Goal: Task Accomplishment & Management: Use online tool/utility

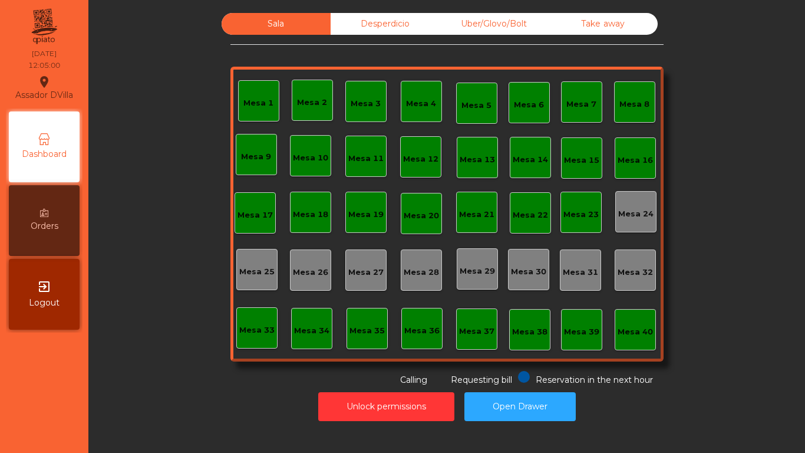
click at [387, 23] on div "Desperdicio" at bounding box center [385, 24] width 109 height 22
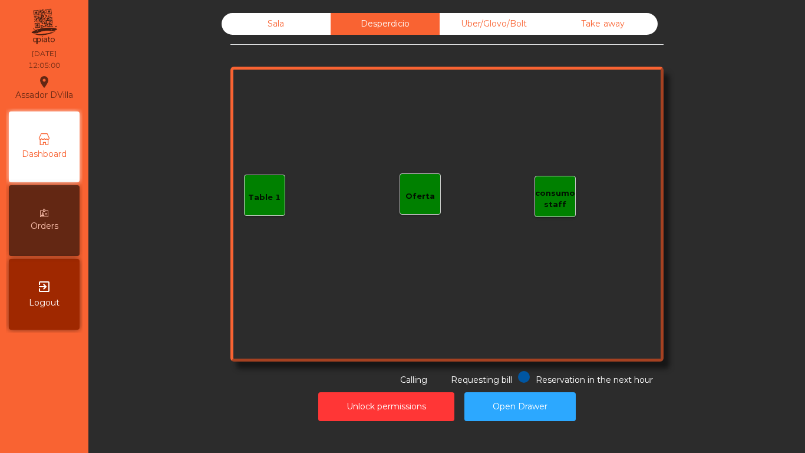
click at [537, 11] on div "Sala Desperdicio Uber/Glovo/Bolt Take away Table 1 consumo staff Oferta Reserva…" at bounding box center [447, 217] width 703 height 420
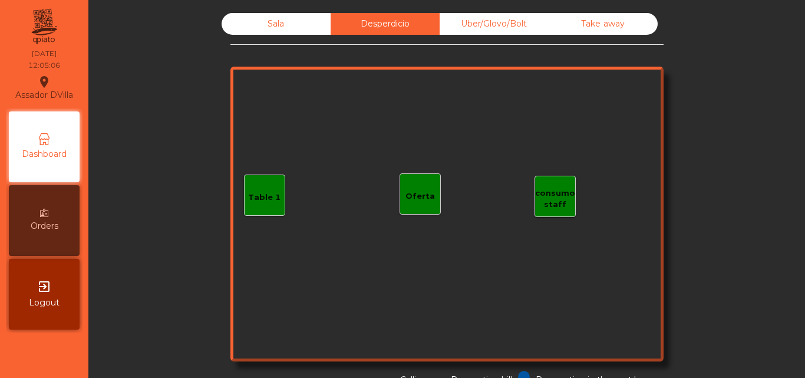
click at [295, 28] on div "Sala" at bounding box center [276, 24] width 109 height 22
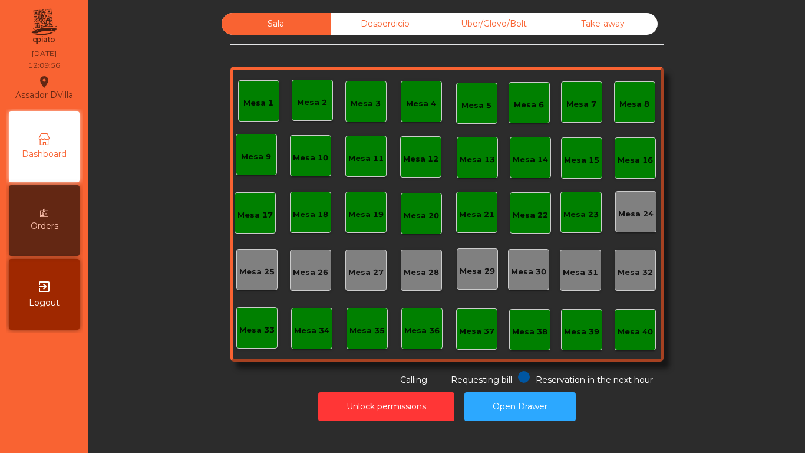
drag, startPoint x: 610, startPoint y: 27, endPoint x: 484, endPoint y: 8, distance: 127.6
click at [609, 27] on div "Take away" at bounding box center [603, 24] width 109 height 22
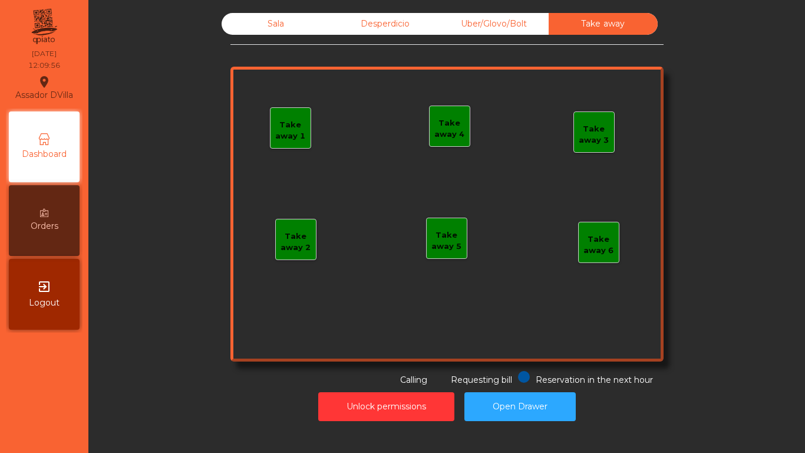
click at [455, 17] on div "Uber/Glovo/Bolt" at bounding box center [494, 24] width 109 height 22
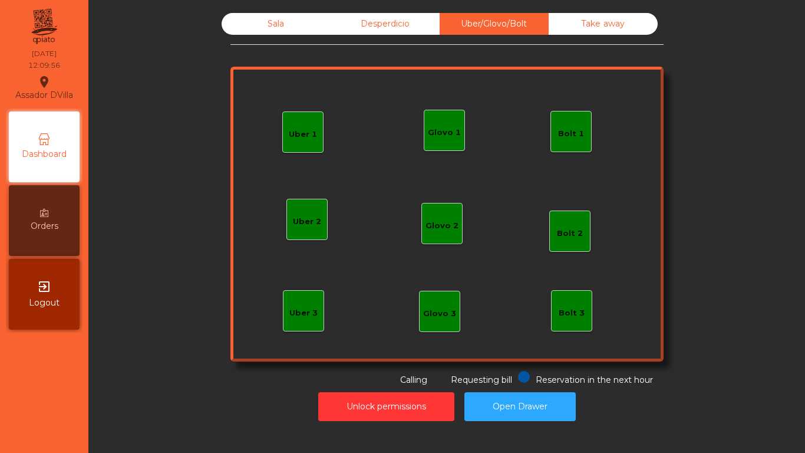
click at [397, 21] on div "Desperdicio" at bounding box center [385, 24] width 109 height 22
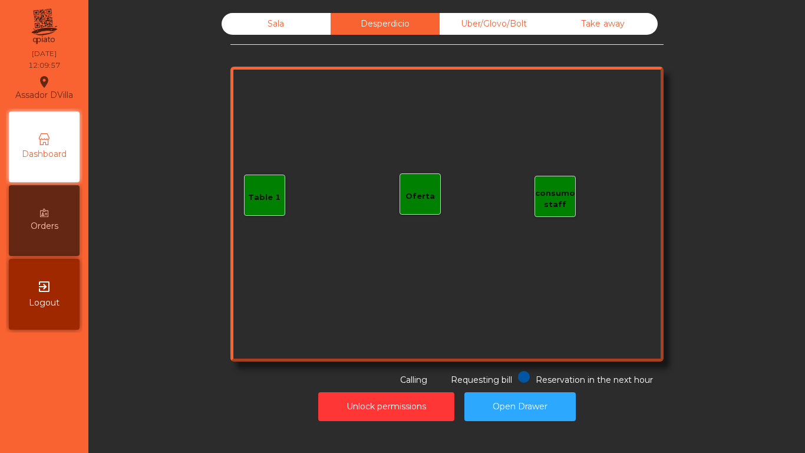
click at [236, 21] on div "Sala" at bounding box center [276, 24] width 109 height 22
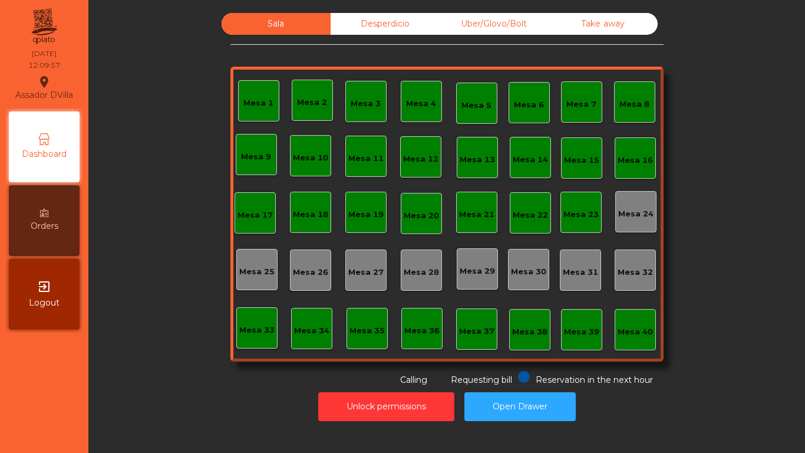
click at [200, 93] on div "Sala Desperdicio Uber/Glovo/Bolt Take away Mesa 1 Mesa 2 Mesa 3 [GEOGRAPHIC_DAT…" at bounding box center [446, 199] width 685 height 373
click at [193, 98] on div "Sala Desperdicio Uber/Glovo/Bolt Take away Mesa 1 Mesa 2 Mesa 3 [GEOGRAPHIC_DAT…" at bounding box center [446, 199] width 685 height 373
drag, startPoint x: 218, startPoint y: 85, endPoint x: 370, endPoint y: 13, distance: 169.0
click at [218, 85] on div "Sala Desperdicio Uber/Glovo/Bolt Take away Mesa 1 Mesa 2 Mesa 3 [GEOGRAPHIC_DAT…" at bounding box center [446, 199] width 685 height 373
drag, startPoint x: 431, startPoint y: 21, endPoint x: 456, endPoint y: 23, distance: 25.5
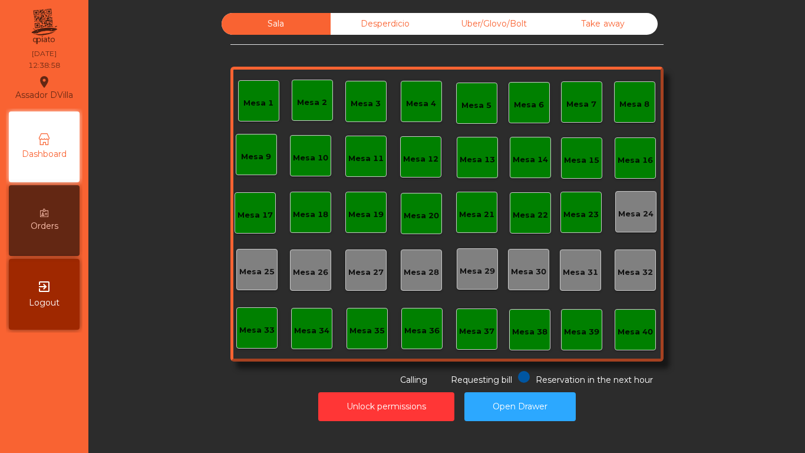
click at [431, 21] on div "Desperdicio" at bounding box center [385, 24] width 109 height 22
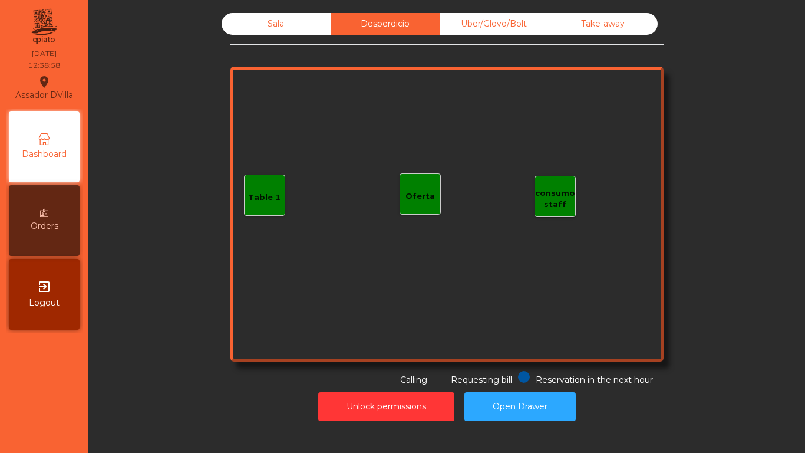
click at [481, 24] on div "Uber/Glovo/Bolt" at bounding box center [494, 24] width 109 height 22
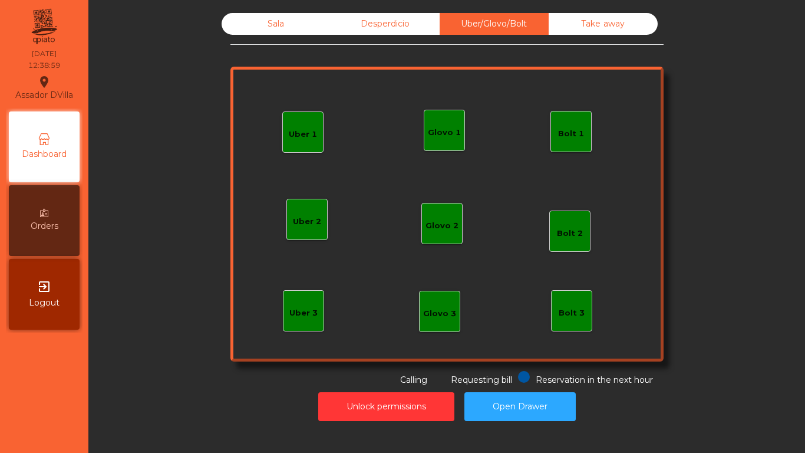
drag, startPoint x: 564, startPoint y: 26, endPoint x: 446, endPoint y: 6, distance: 119.5
click at [562, 26] on div "Take away" at bounding box center [603, 24] width 109 height 22
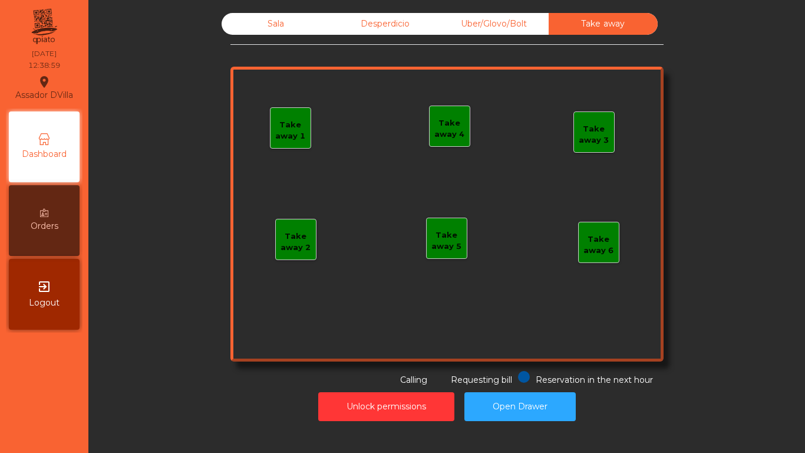
click at [242, 14] on div "Sala" at bounding box center [276, 24] width 109 height 22
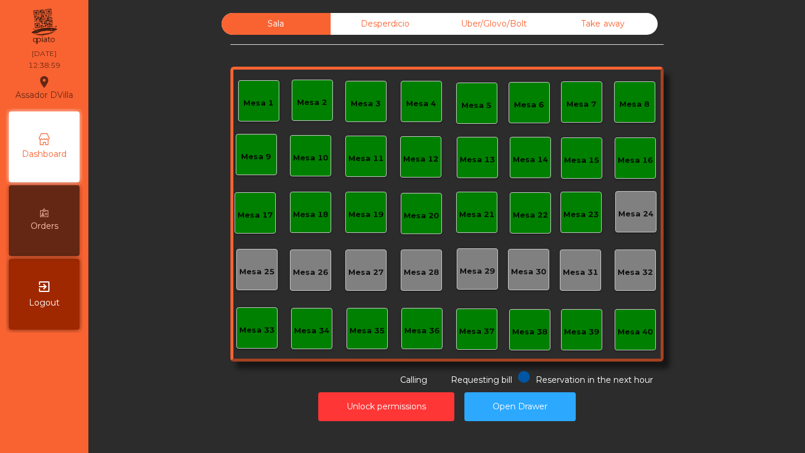
click at [193, 63] on div "Sala Desperdicio Uber/Glovo/Bolt Take away Mesa 1 Mesa 2 Mesa 3 [GEOGRAPHIC_DAT…" at bounding box center [446, 199] width 685 height 373
